Goal: Information Seeking & Learning: Learn about a topic

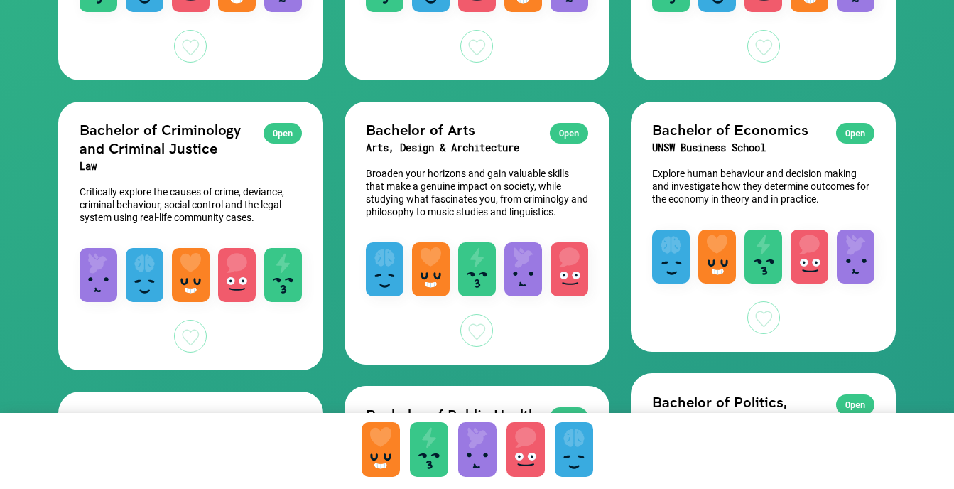
scroll to position [1031, 0]
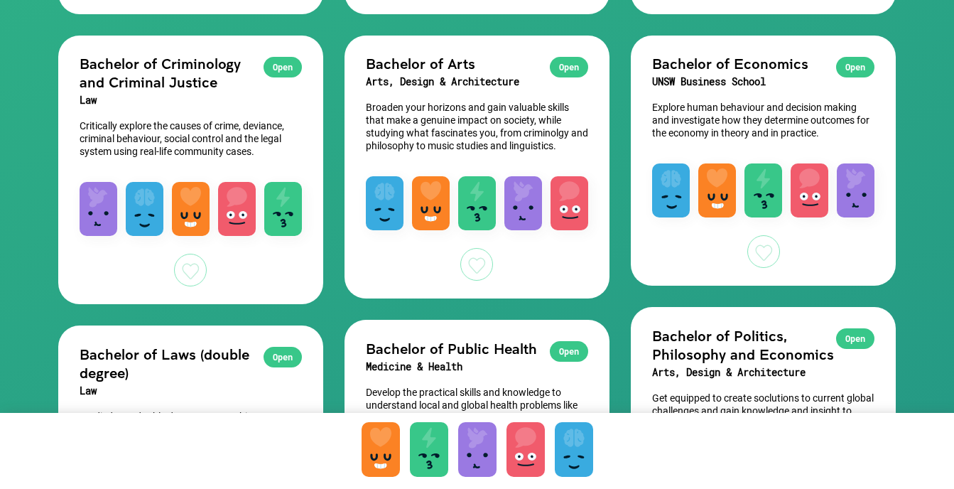
click at [284, 62] on div "Open" at bounding box center [283, 67] width 38 height 21
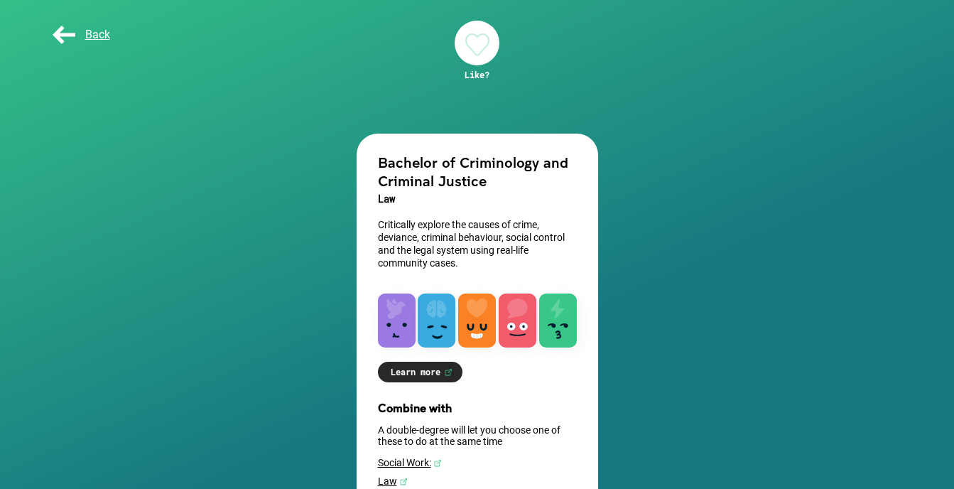
scroll to position [153, 0]
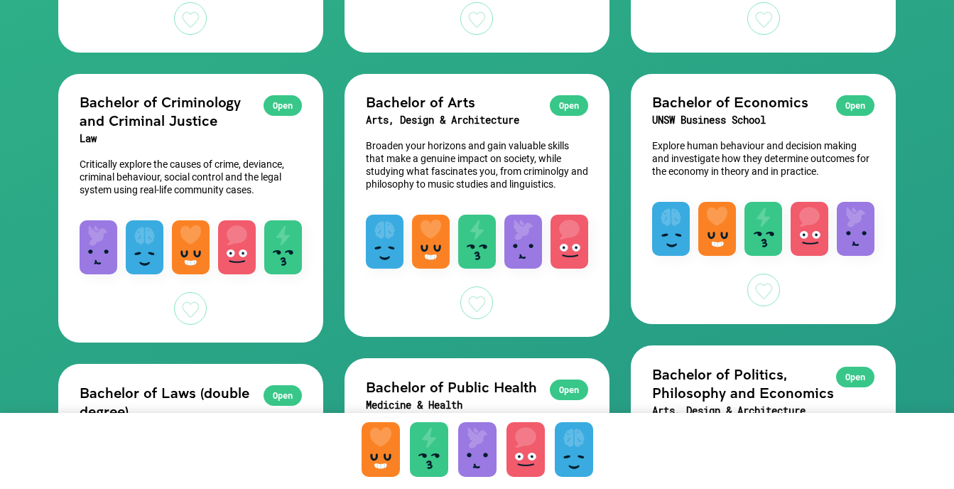
scroll to position [993, 0]
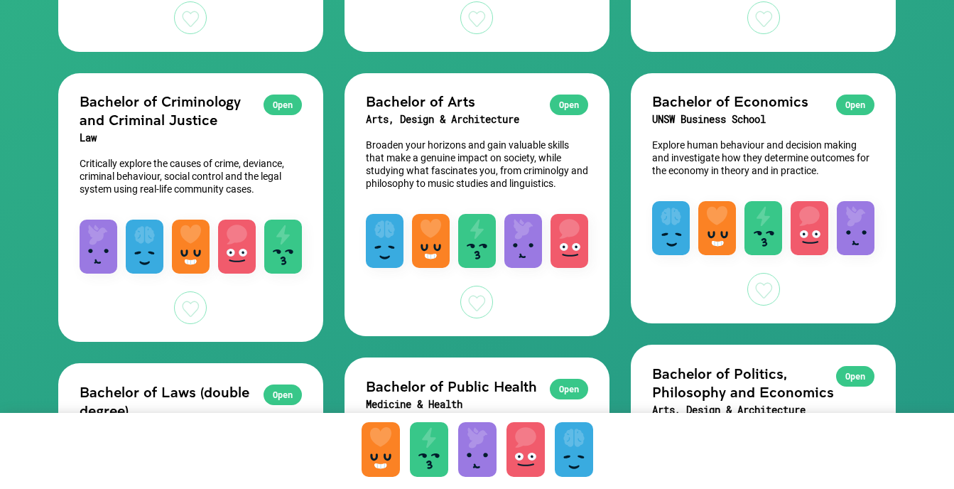
click at [193, 303] on div at bounding box center [190, 307] width 33 height 33
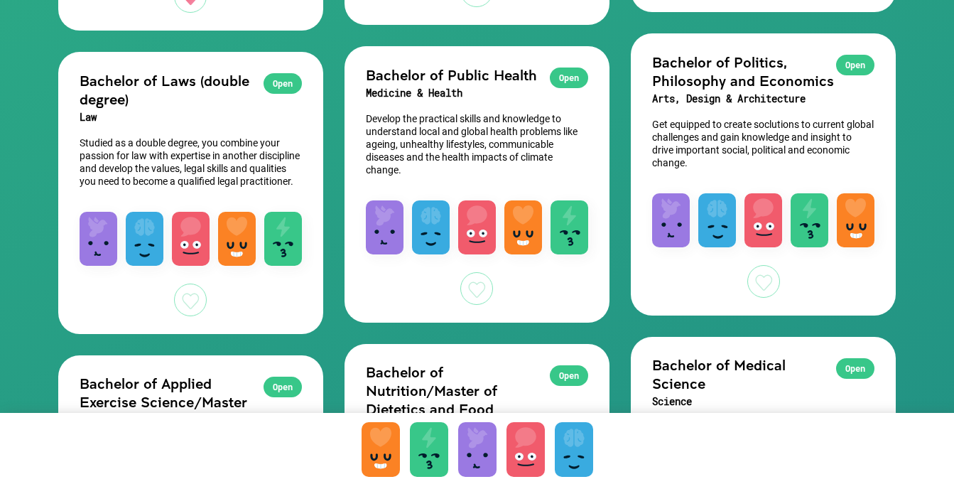
scroll to position [1305, 0]
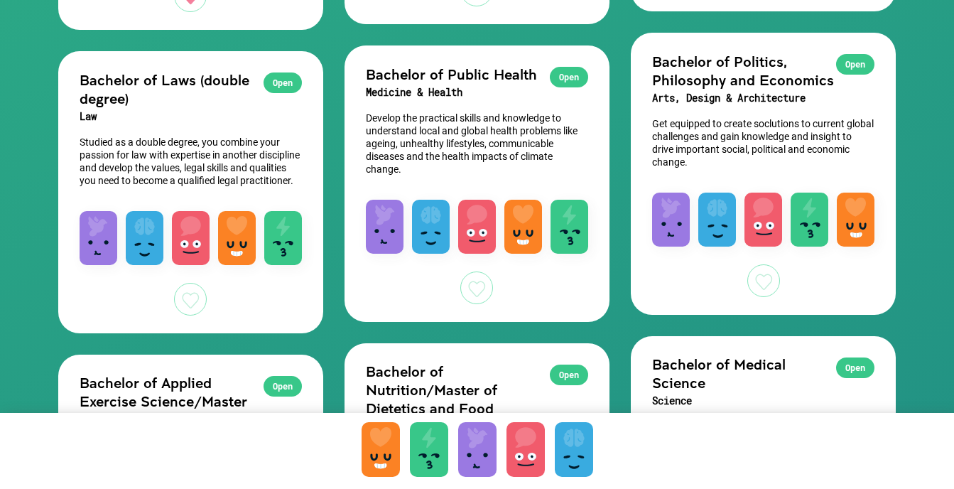
click at [276, 180] on p "Studied as a double degree, you combine your passion for law with expertise in …" at bounding box center [191, 161] width 222 height 51
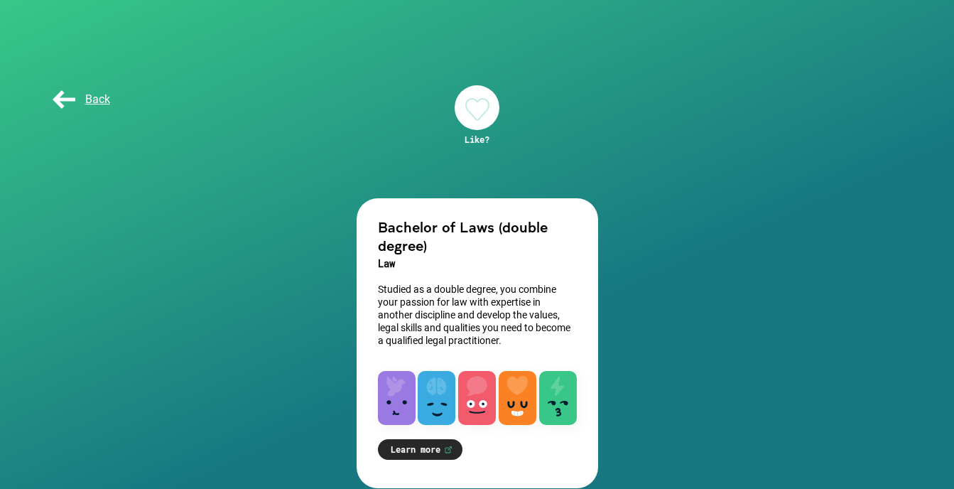
scroll to position [21, 0]
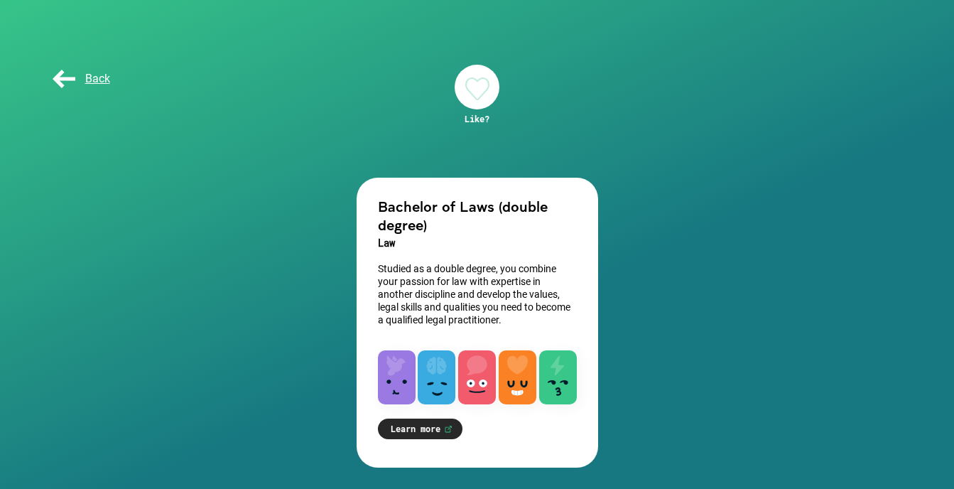
click at [68, 85] on span "Back" at bounding box center [80, 79] width 60 height 14
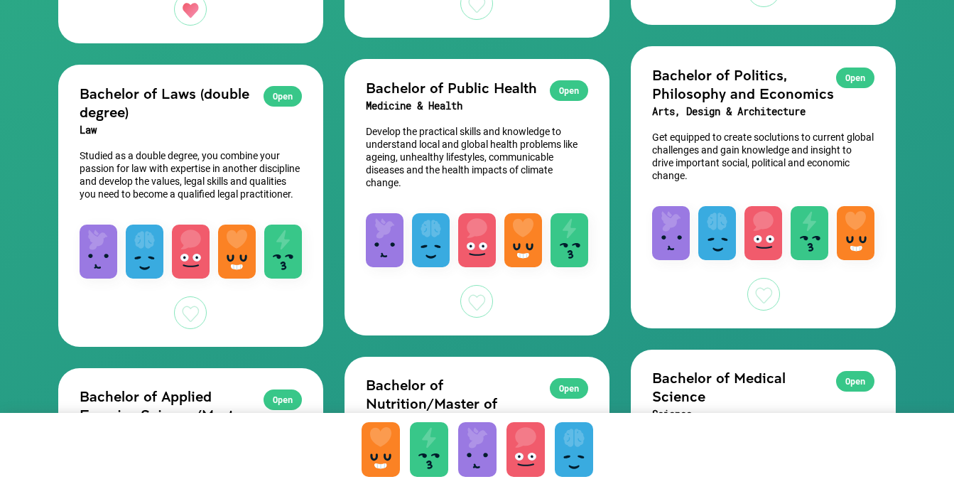
scroll to position [1292, 0]
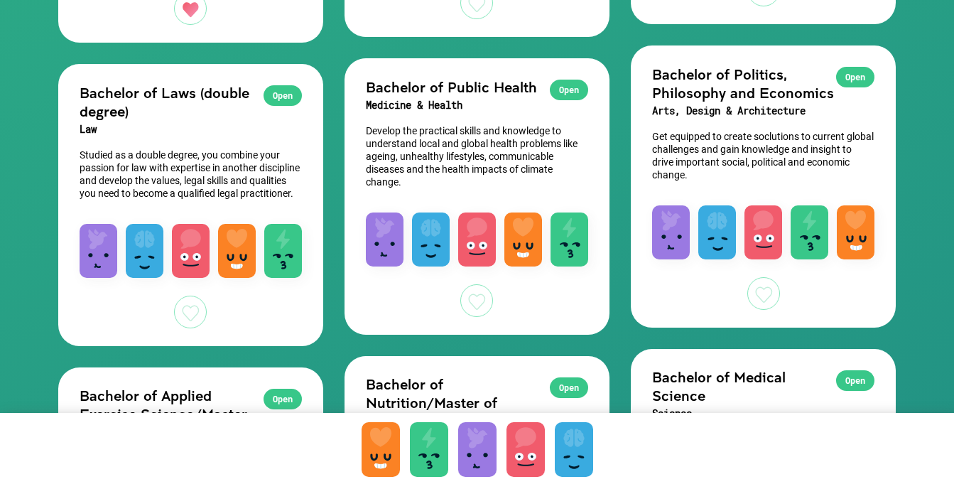
click at [481, 303] on div at bounding box center [476, 300] width 33 height 33
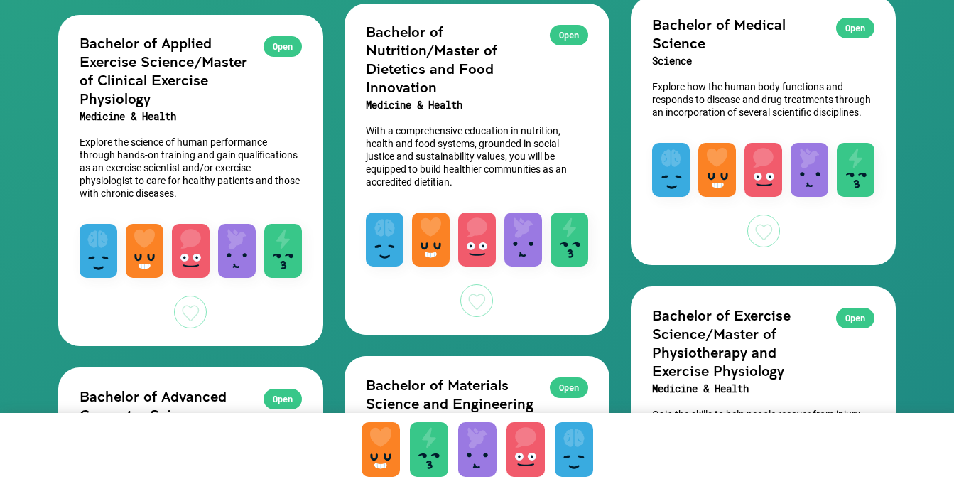
scroll to position [1646, 0]
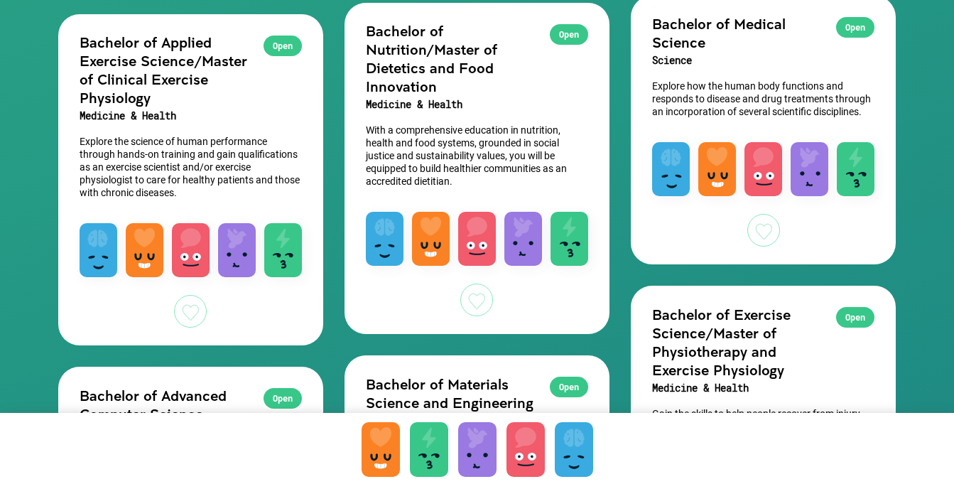
click at [763, 232] on div at bounding box center [764, 230] width 33 height 33
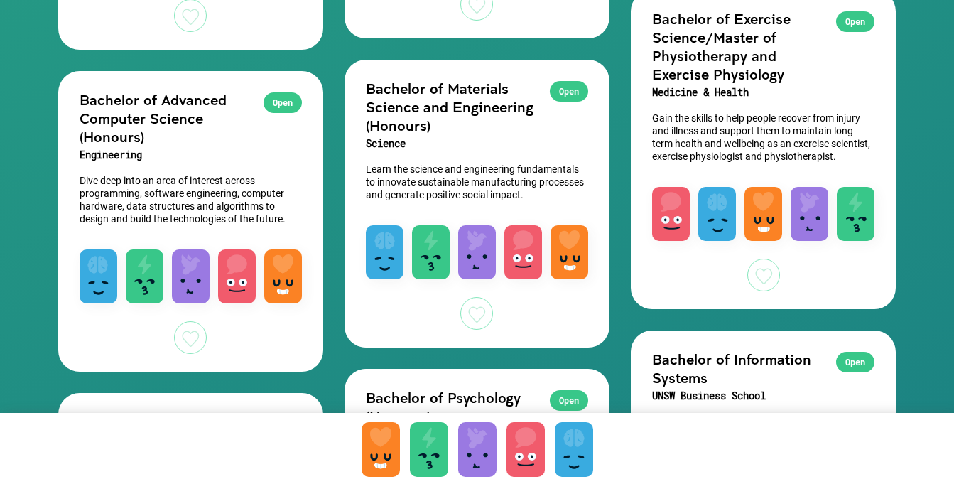
scroll to position [1943, 0]
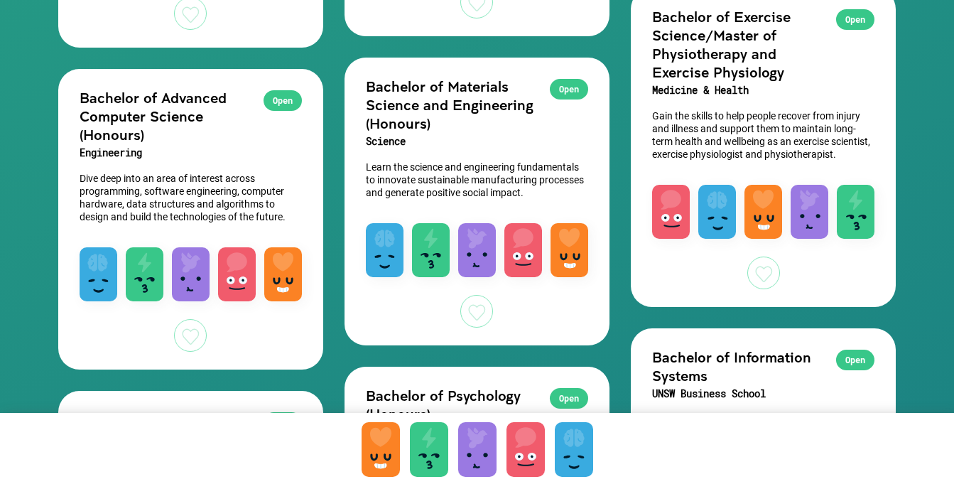
click at [478, 311] on div at bounding box center [476, 311] width 33 height 33
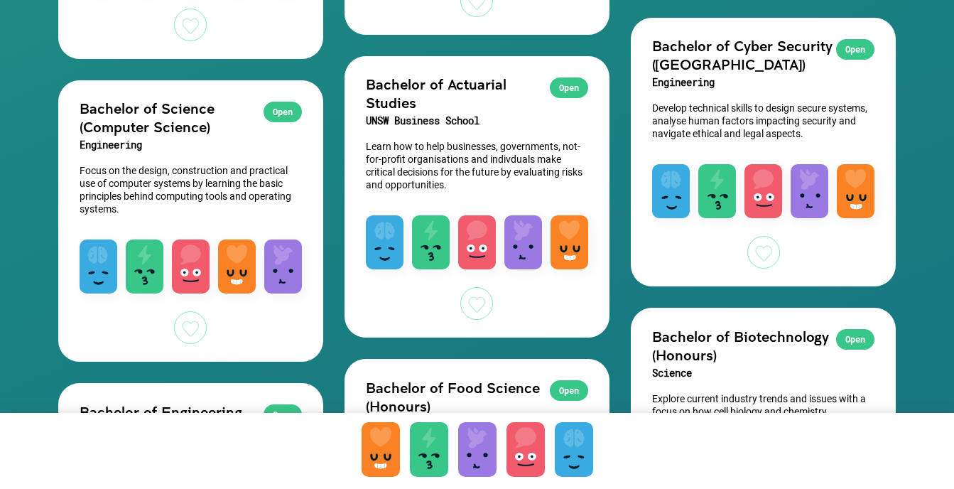
scroll to position [2341, 0]
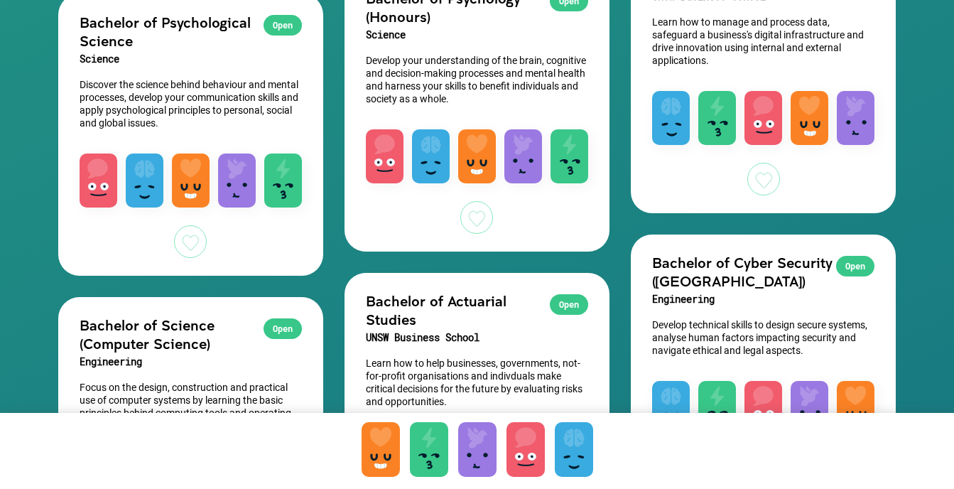
click at [475, 216] on div at bounding box center [476, 217] width 33 height 33
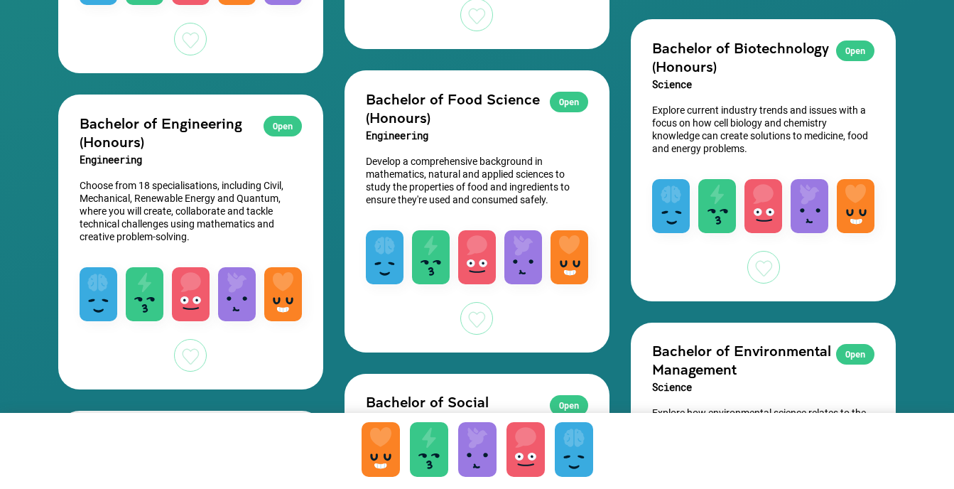
scroll to position [2883, 0]
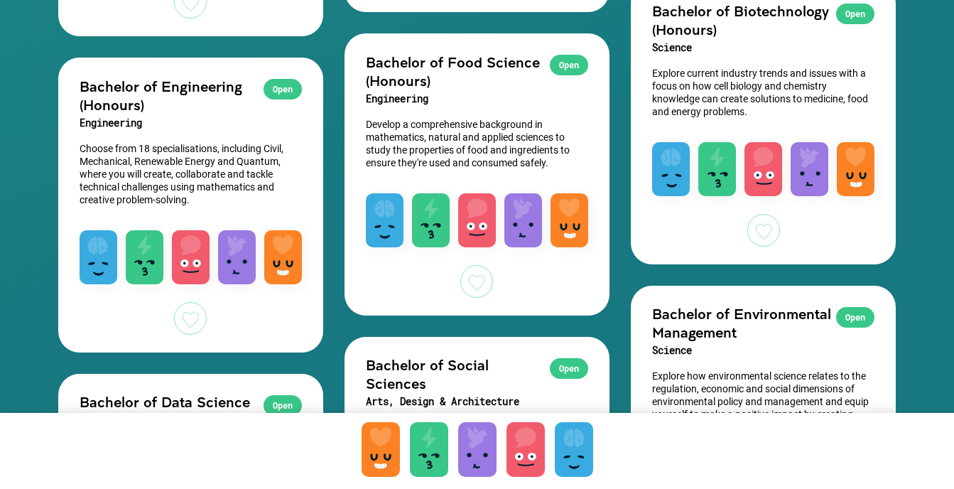
click at [195, 330] on div at bounding box center [190, 318] width 33 height 33
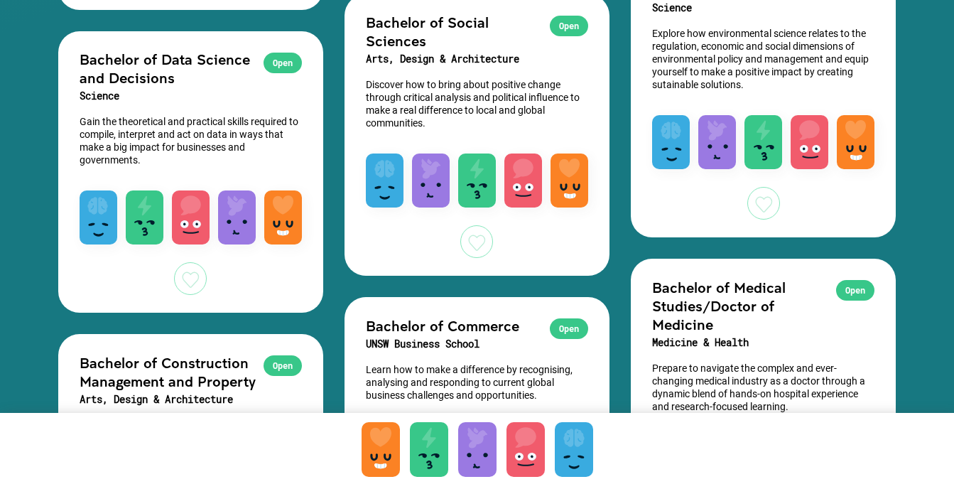
scroll to position [3227, 0]
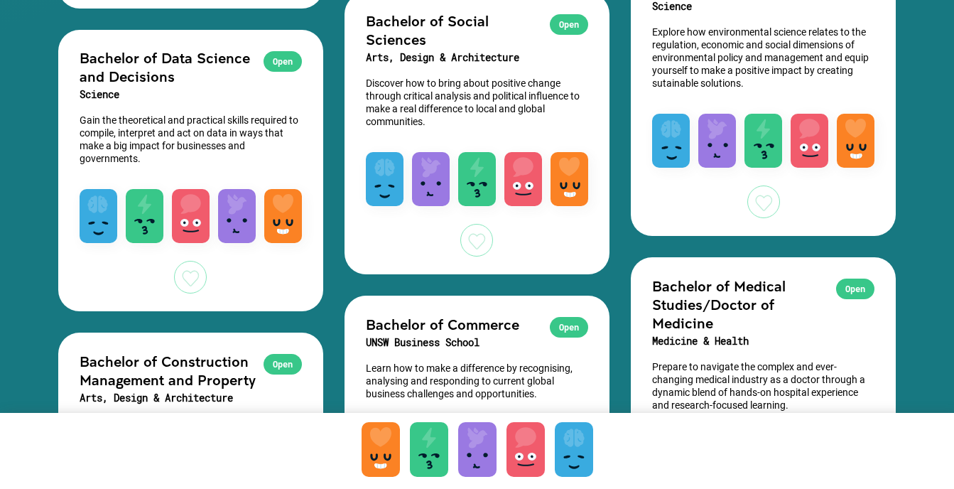
click at [193, 277] on div at bounding box center [190, 277] width 33 height 33
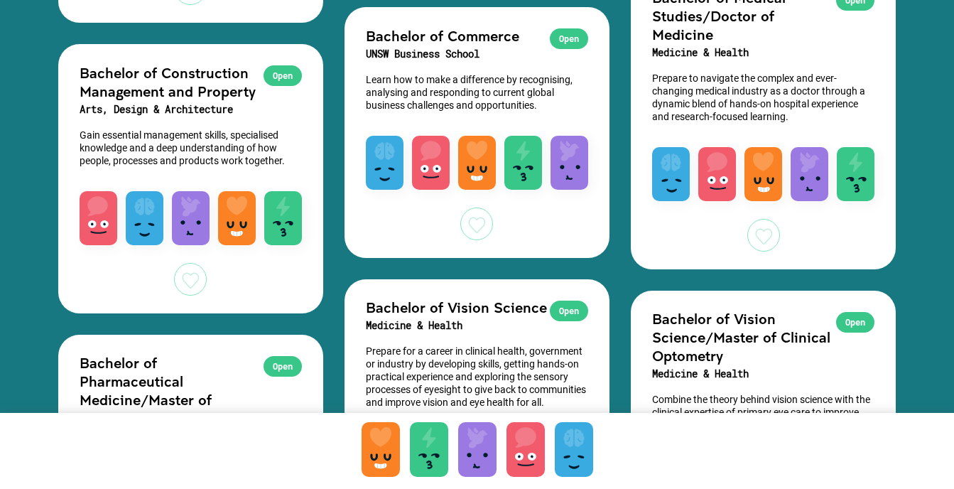
scroll to position [3514, 0]
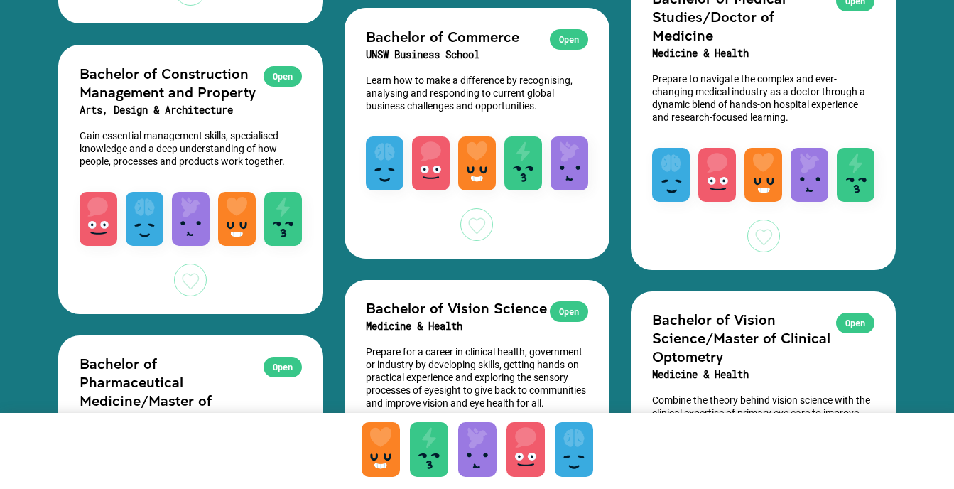
click at [770, 252] on div at bounding box center [764, 236] width 33 height 33
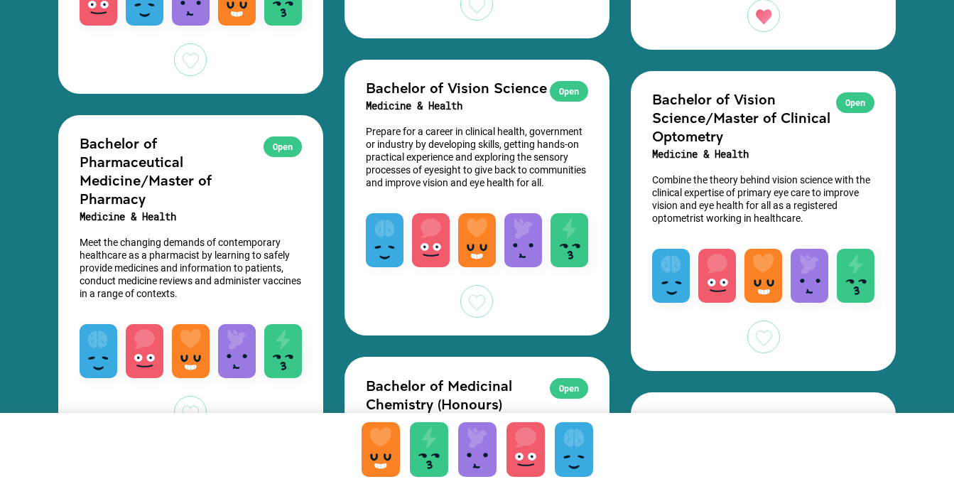
scroll to position [3765, 0]
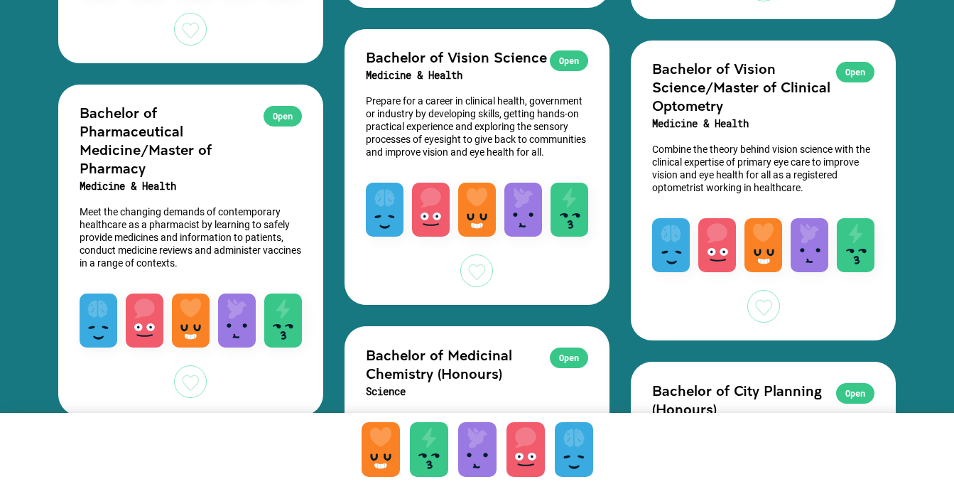
click at [188, 398] on div at bounding box center [190, 381] width 33 height 33
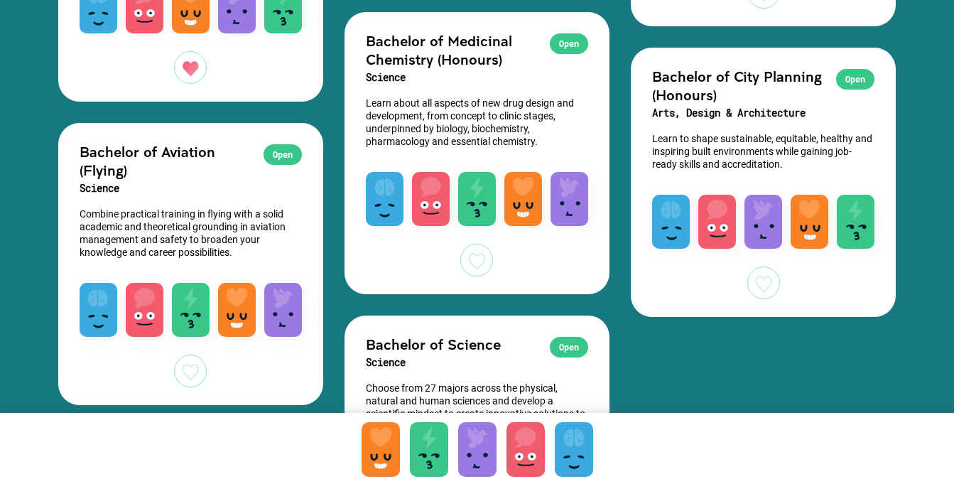
scroll to position [4080, 0]
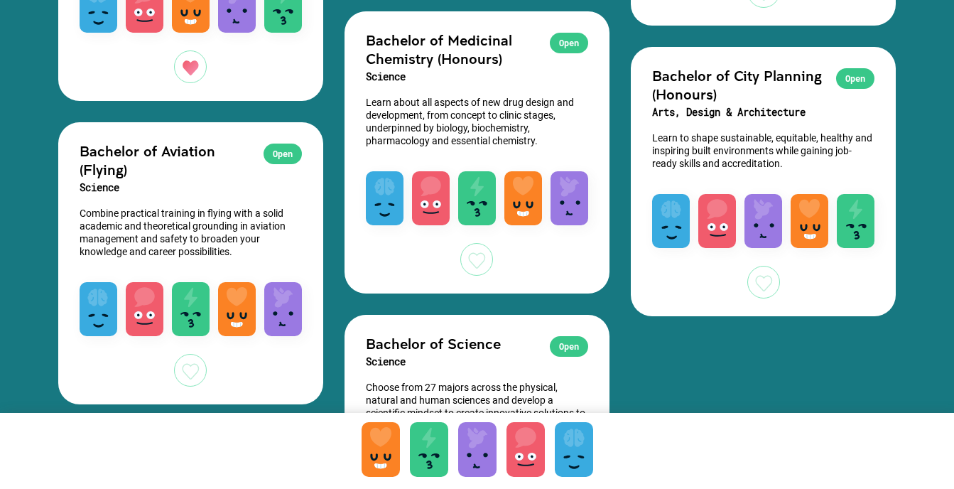
click at [183, 373] on div at bounding box center [190, 370] width 33 height 33
click at [755, 294] on div at bounding box center [764, 282] width 33 height 33
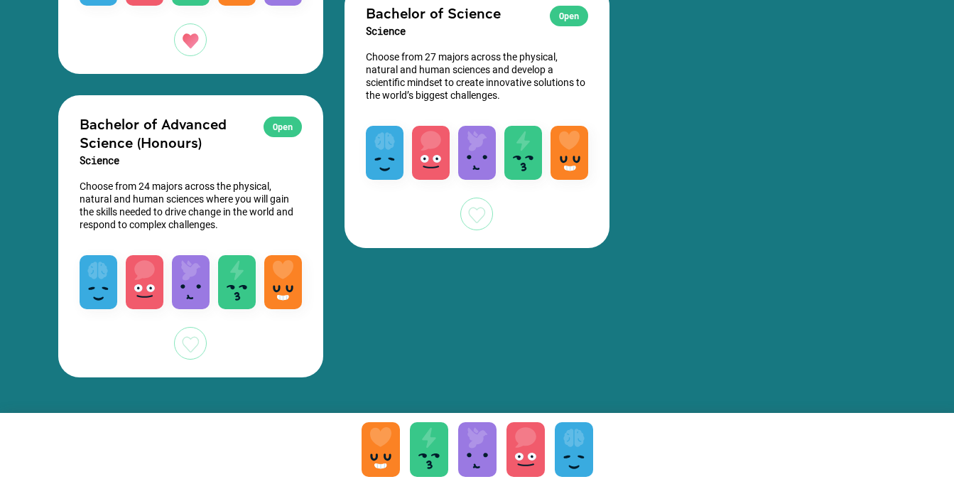
scroll to position [4376, 0]
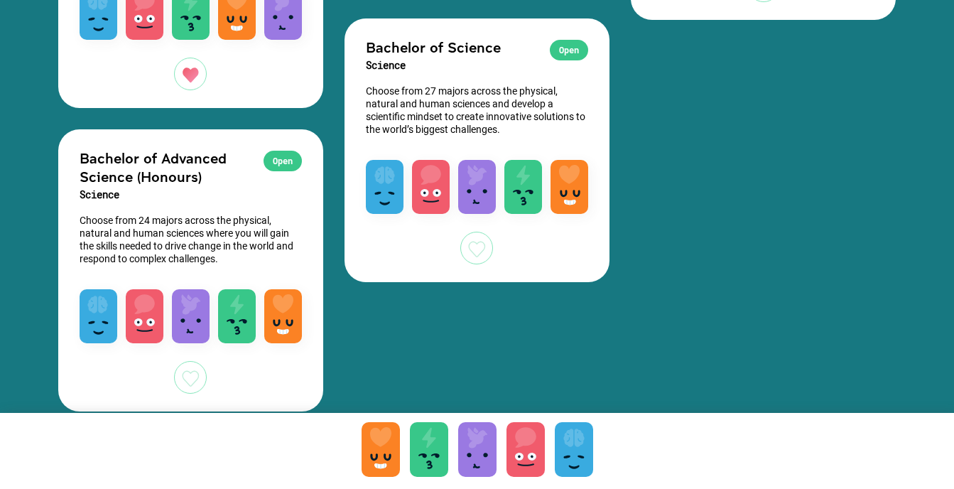
click at [203, 390] on div at bounding box center [190, 377] width 33 height 33
click at [505, 262] on div "Open Bachelor of Science Science Choose from 27 majors across the physical, nat…" at bounding box center [477, 150] width 265 height 264
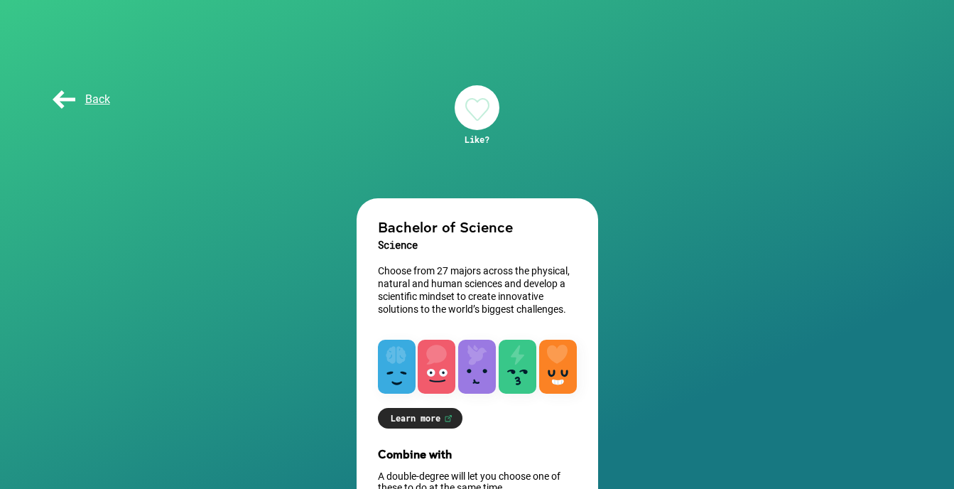
click at [481, 115] on div at bounding box center [477, 107] width 45 height 45
click at [64, 105] on span "Back" at bounding box center [80, 99] width 60 height 14
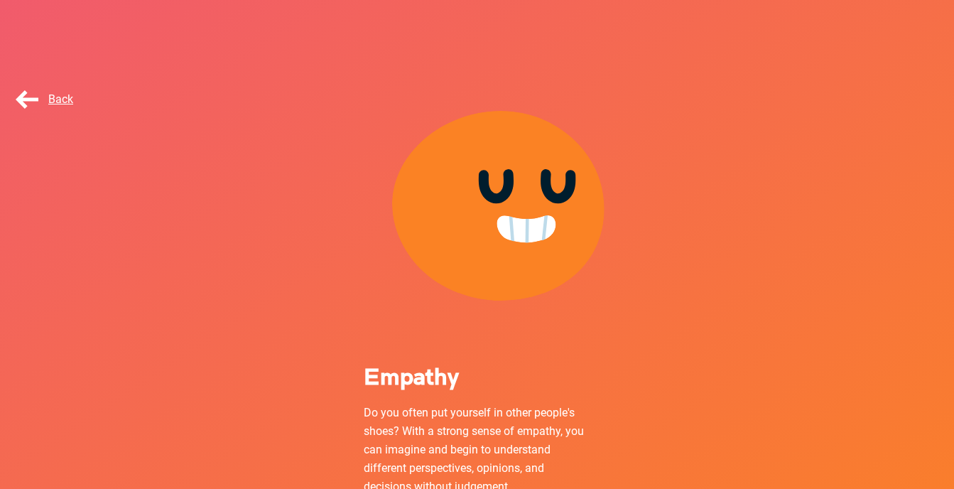
scroll to position [142, 0]
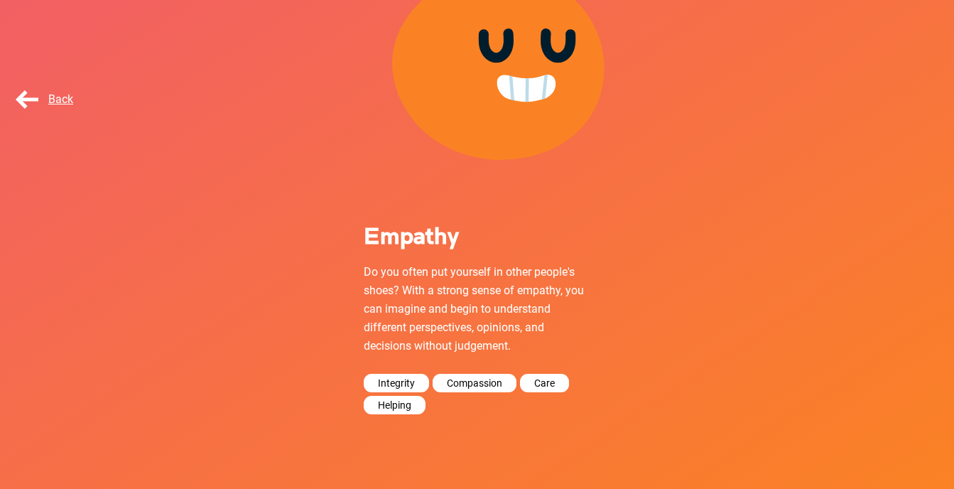
click at [48, 107] on div "Back" at bounding box center [48, 99] width 71 height 28
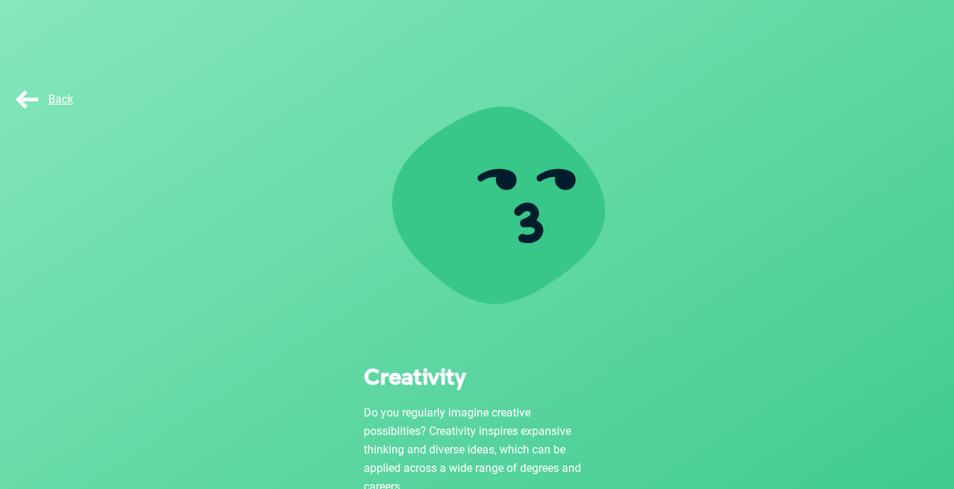
click at [45, 100] on span "Back" at bounding box center [43, 99] width 60 height 14
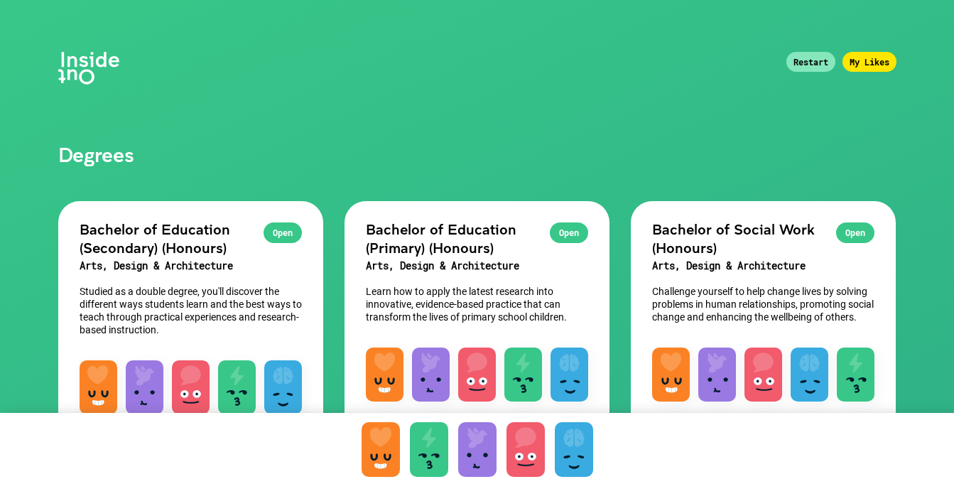
click at [863, 63] on div "My Likes" at bounding box center [870, 62] width 54 height 20
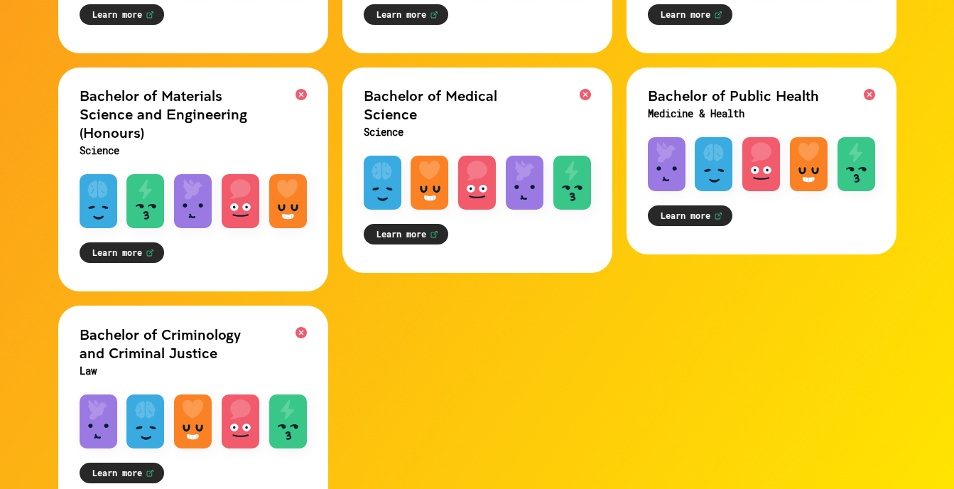
scroll to position [878, 0]
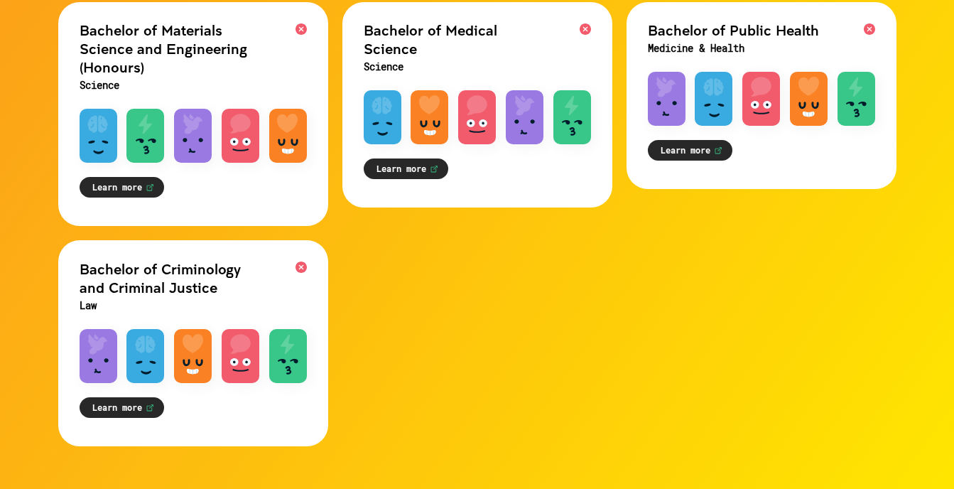
click at [85, 355] on div at bounding box center [99, 356] width 38 height 54
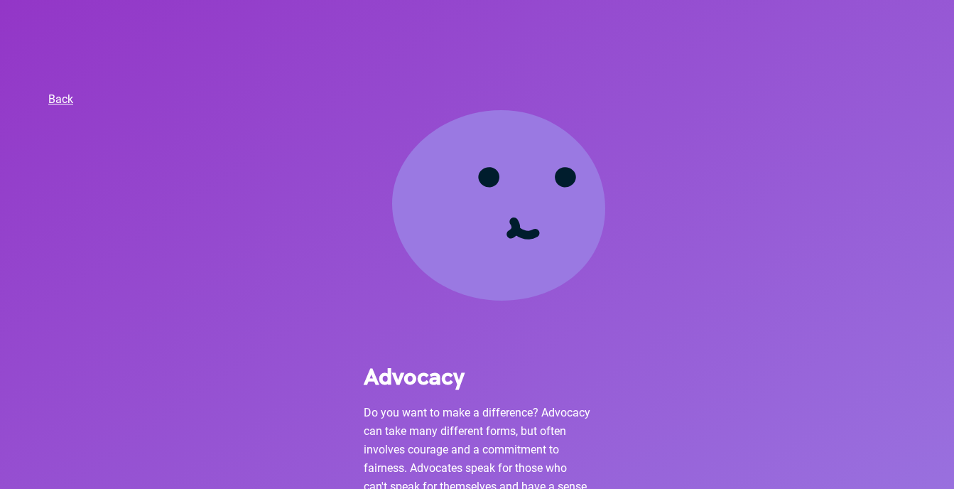
scroll to position [179, 0]
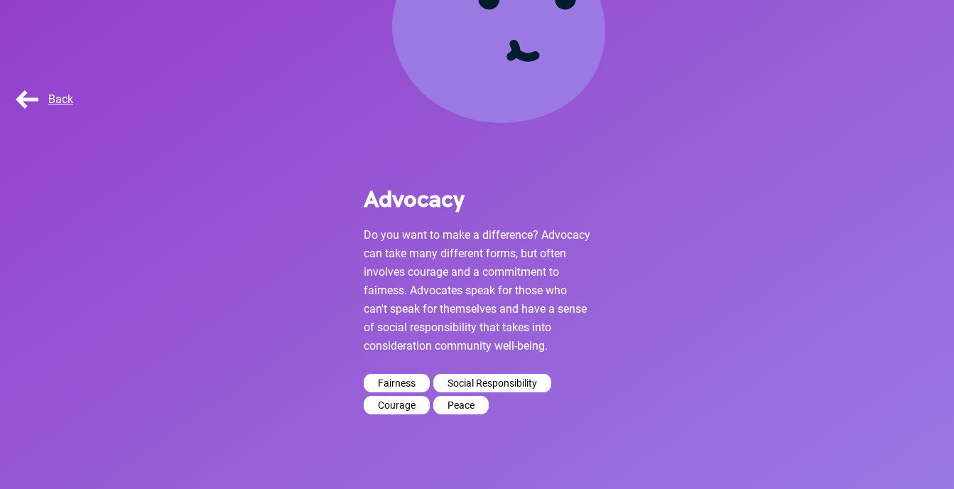
click at [29, 100] on span "Back" at bounding box center [43, 99] width 60 height 14
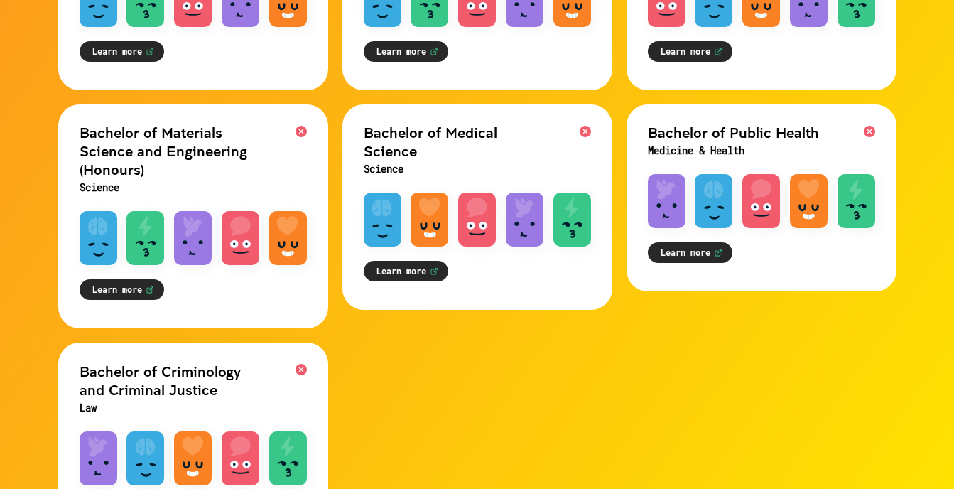
scroll to position [772, 0]
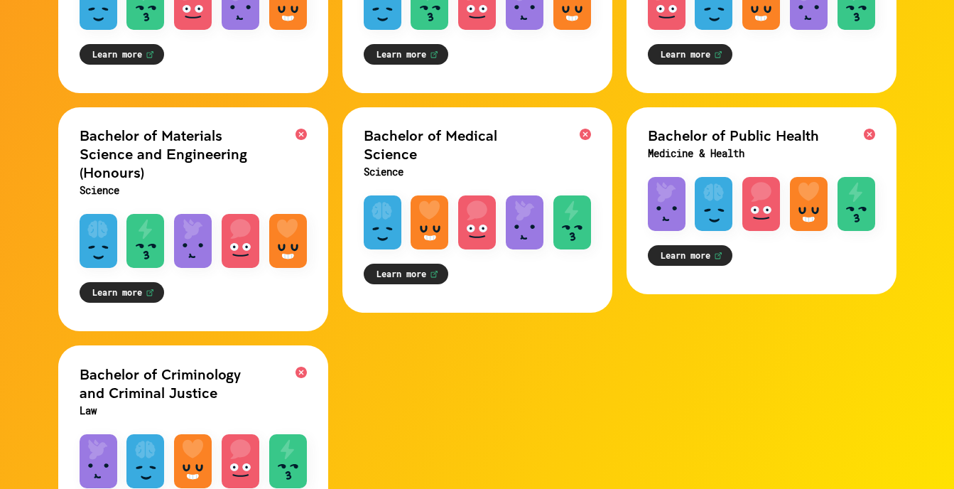
click at [433, 215] on div at bounding box center [430, 222] width 38 height 54
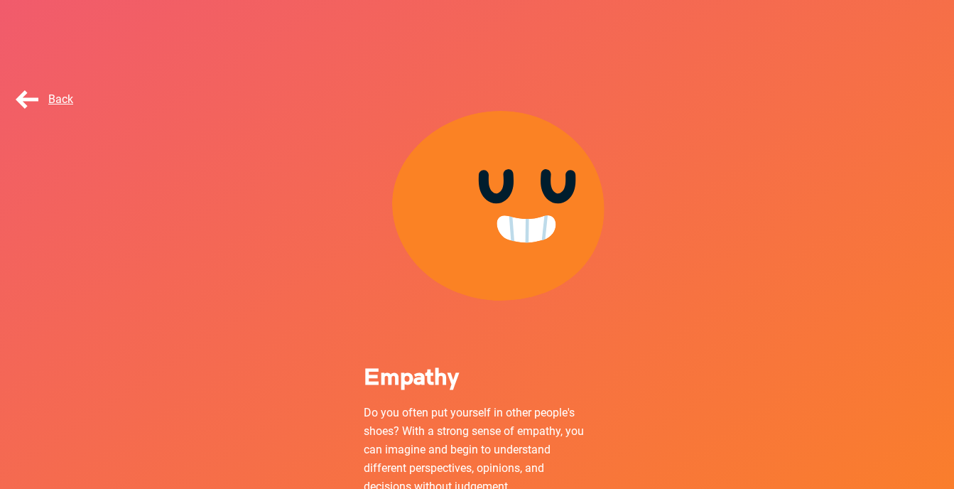
click at [12, 102] on div "Back" at bounding box center [52, 99] width 105 height 71
click at [24, 102] on span "Back" at bounding box center [43, 99] width 60 height 14
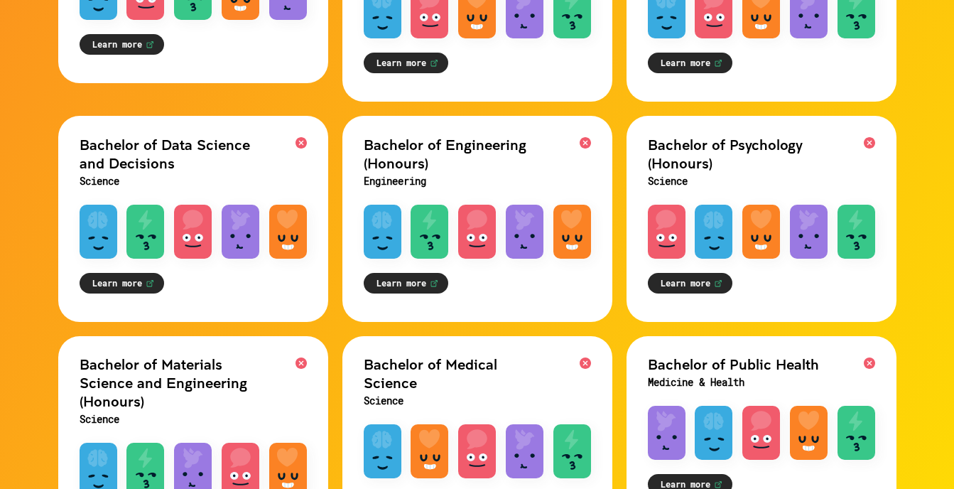
scroll to position [730, 0]
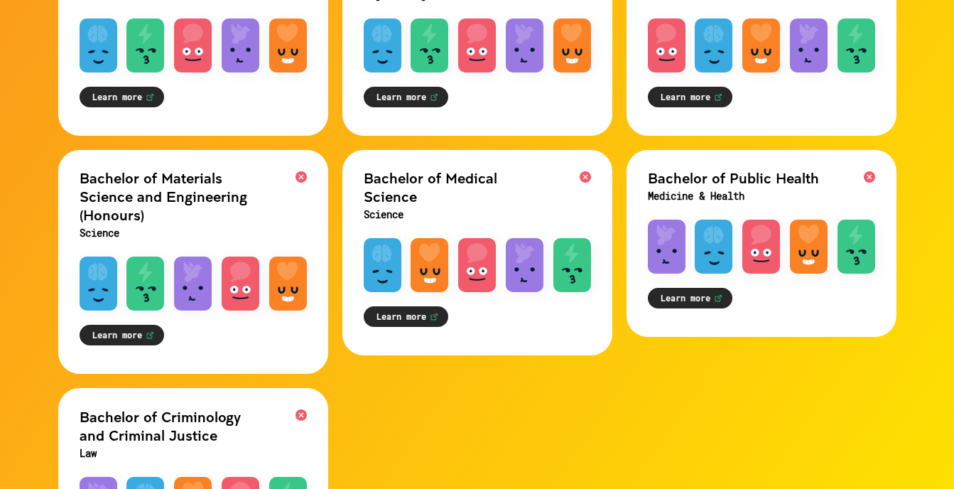
click at [412, 306] on link "Learn more" at bounding box center [406, 316] width 85 height 21
